Goal: Information Seeking & Learning: Learn about a topic

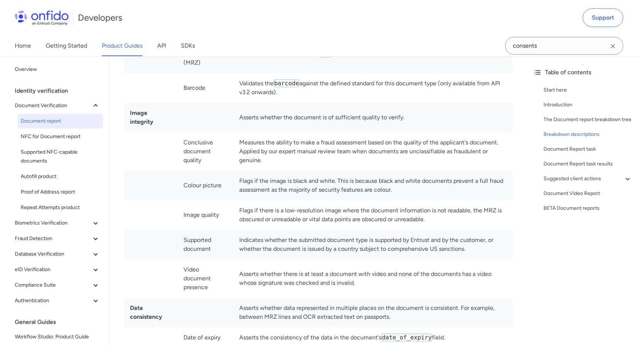
click at [350, 171] on td "Flags if the image is black and white. This is because black and white document…" at bounding box center [372, 186] width 279 height 30
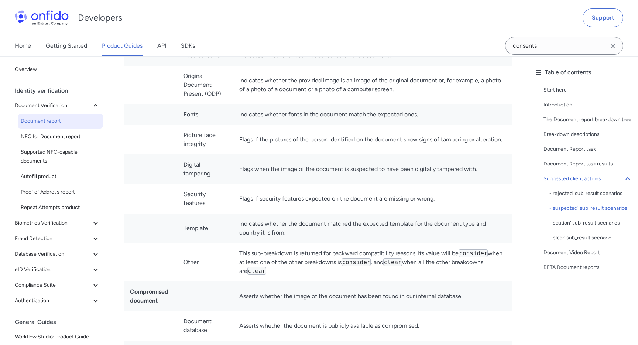
scroll to position [4780, 0]
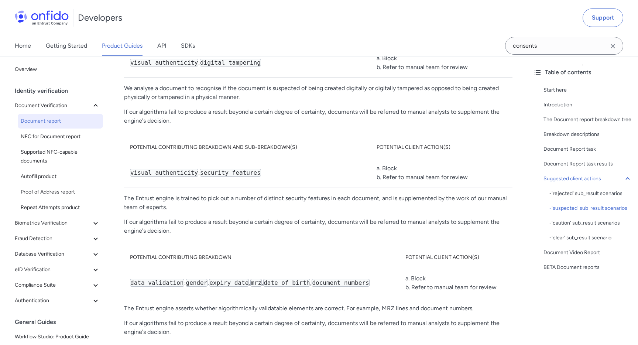
click at [350, 158] on td "visual_authenticity : security_features" at bounding box center [247, 173] width 247 height 30
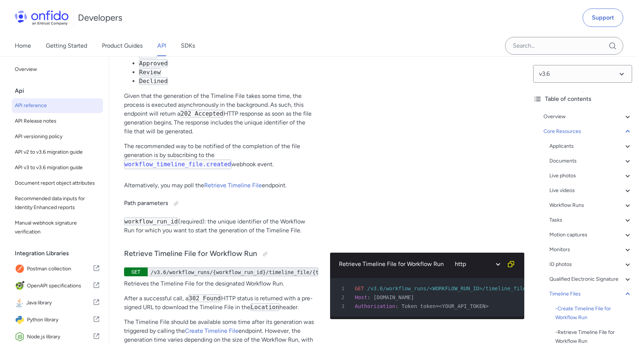
scroll to position [25762, 0]
